Goal: Task Accomplishment & Management: Manage account settings

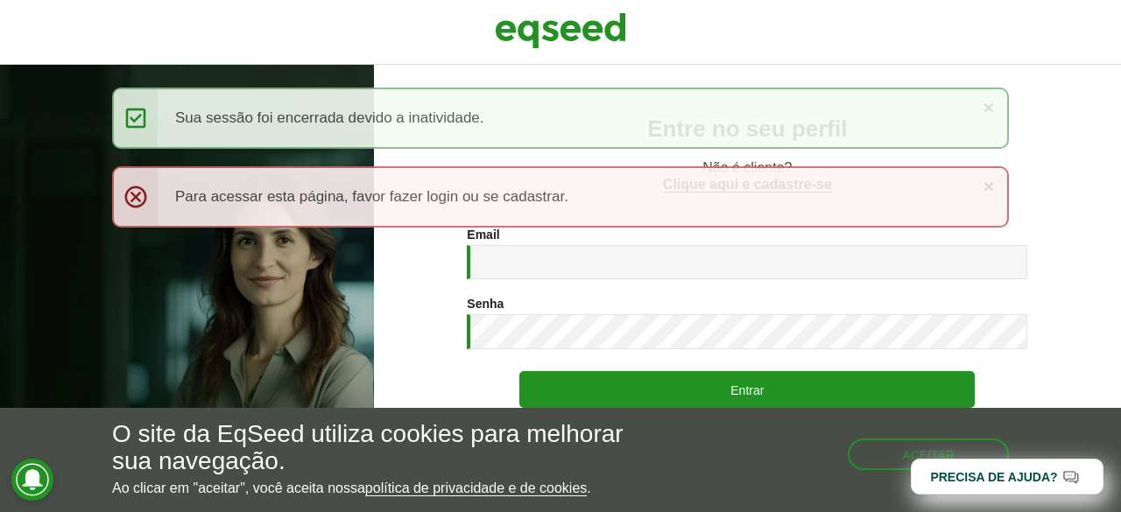
click at [515, 244] on div "× Mensagem de status Sua sessão foi encerrada devido a inatividade. × Menssagem…" at bounding box center [560, 167] width 897 height 158
drag, startPoint x: 520, startPoint y: 254, endPoint x: 539, endPoint y: 258, distance: 19.8
click at [522, 254] on input "Email *" at bounding box center [747, 262] width 560 height 34
type input "**********"
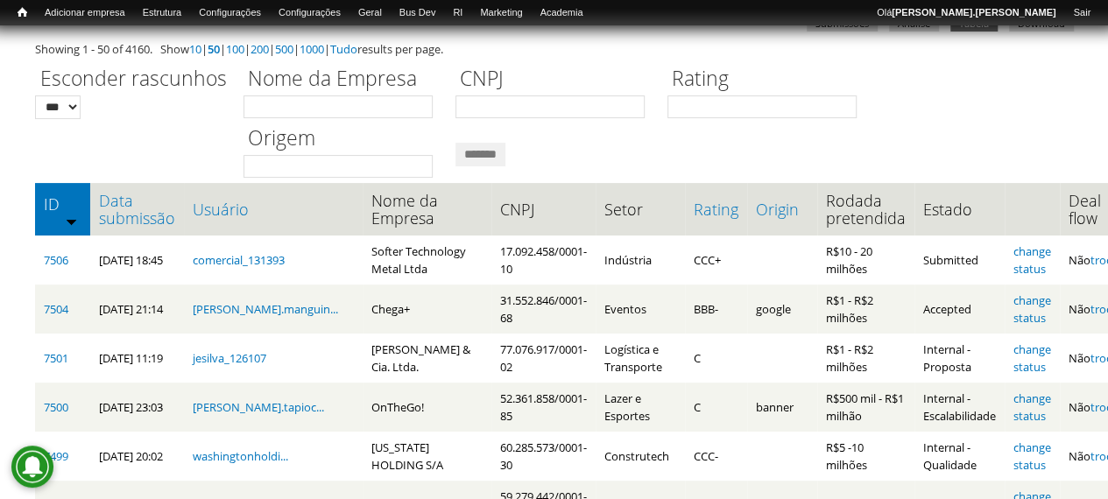
scroll to position [175, 0]
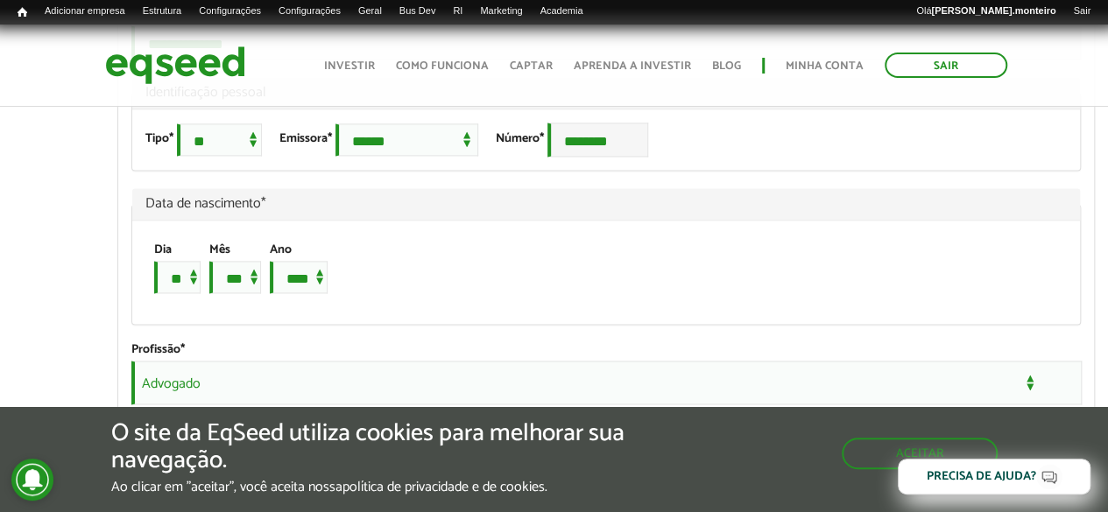
scroll to position [613, 0]
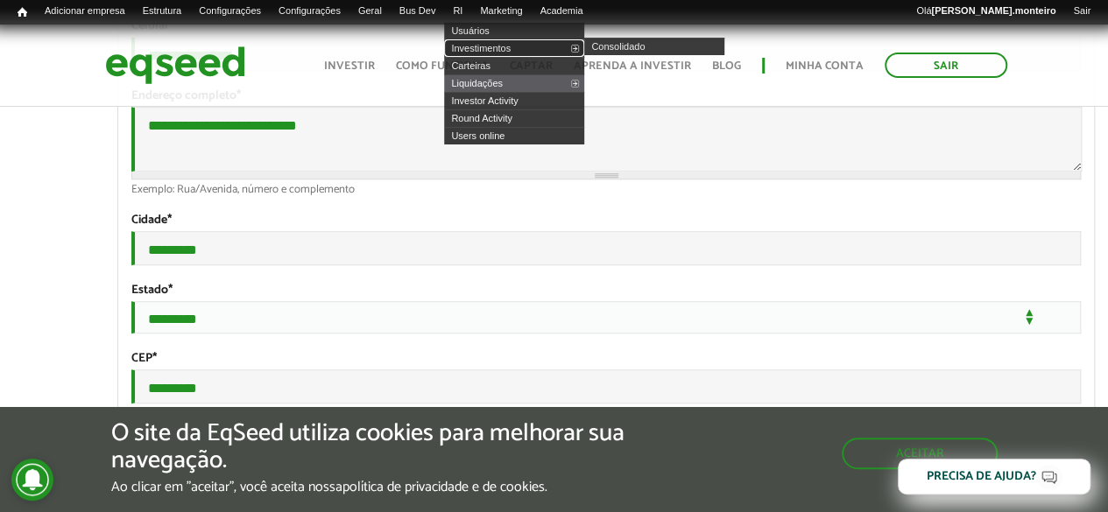
click at [496, 45] on link "Investimentos" at bounding box center [514, 48] width 140 height 18
